Goal: Use online tool/utility: Utilize a website feature to perform a specific function

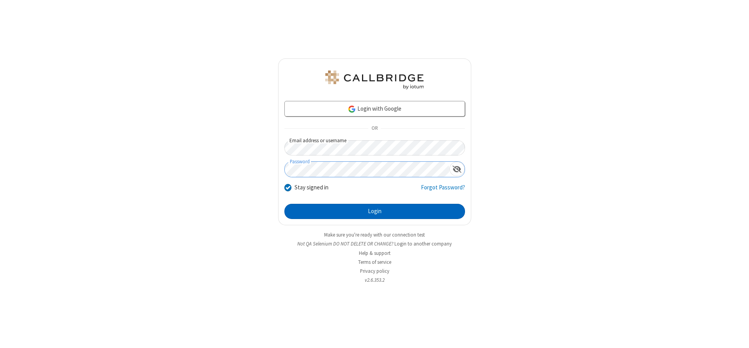
click at [374, 211] on button "Login" at bounding box center [374, 212] width 181 height 16
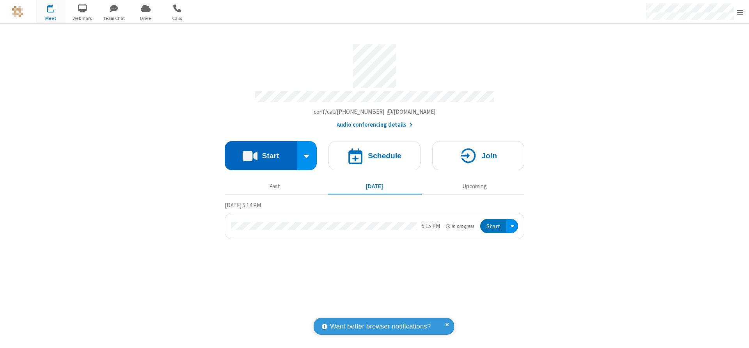
click at [261, 153] on button "Start" at bounding box center [261, 155] width 72 height 29
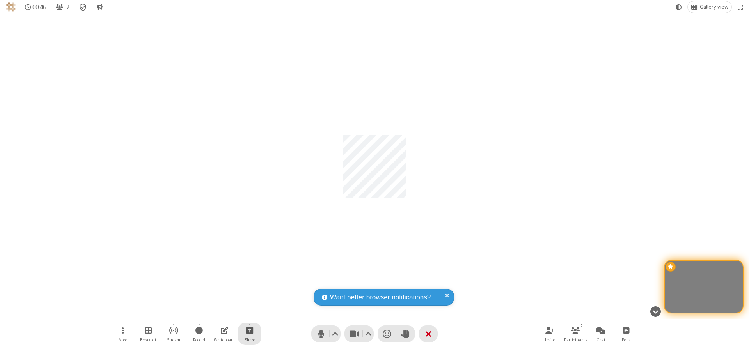
click at [250, 330] on span "Start sharing" at bounding box center [249, 331] width 7 height 10
click at [218, 312] on span "Share my screen" at bounding box center [218, 312] width 9 height 7
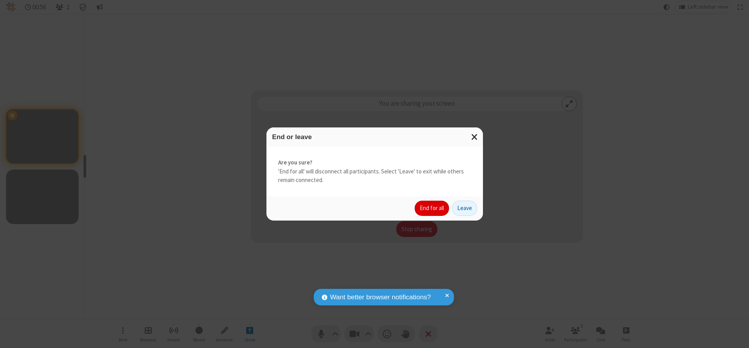
click at [432, 208] on button "End for all" at bounding box center [432, 209] width 34 height 16
